Goal: Task Accomplishment & Management: Manage account settings

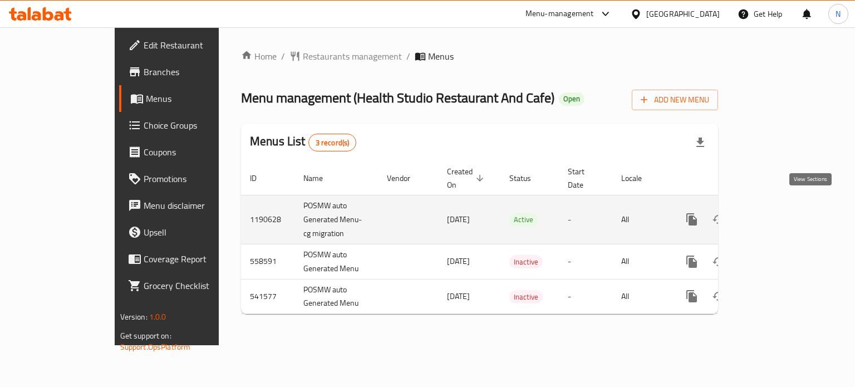
click at [779, 213] on icon "enhanced table" at bounding box center [772, 219] width 13 height 13
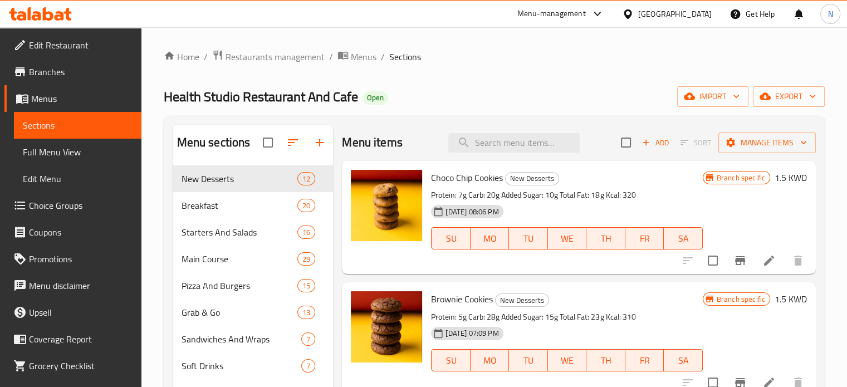
click at [762, 271] on div at bounding box center [742, 260] width 137 height 27
click at [761, 269] on li at bounding box center [768, 261] width 31 height 20
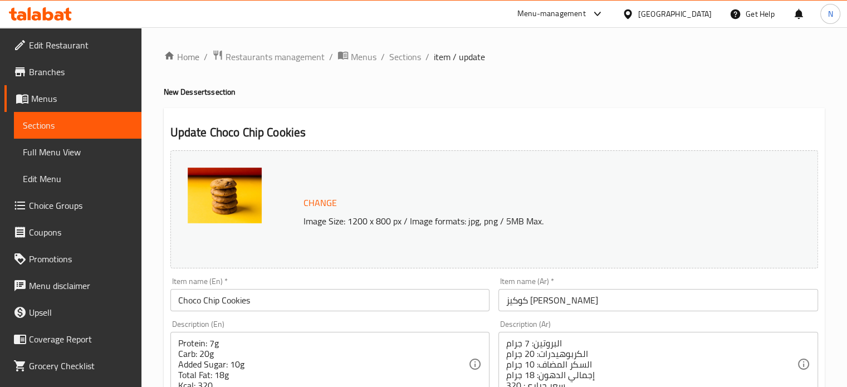
click at [381, 224] on p "Image Size: 1200 x 800 px / Image formats: jpg, png / 5MB Max." at bounding box center [529, 220] width 460 height 13
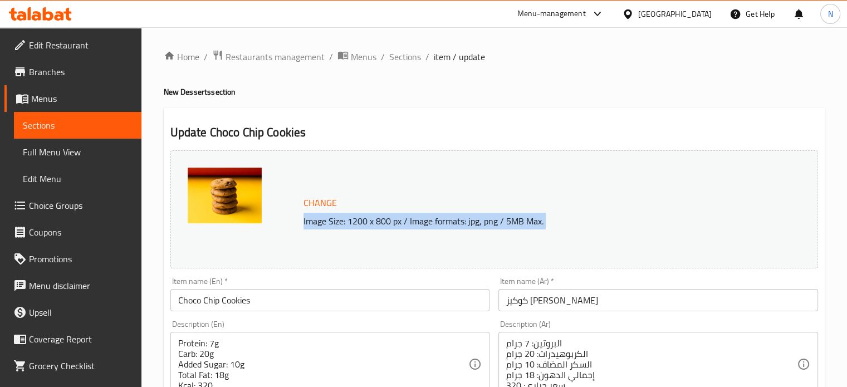
click at [381, 224] on p "Image Size: 1200 x 800 px / Image formats: jpg, png / 5MB Max." at bounding box center [529, 220] width 460 height 13
copy div "Image Size: 1200 x 800 px / Image formats: jpg, png / 5MB Max."
click at [246, 52] on span "Restaurants management" at bounding box center [275, 56] width 99 height 13
